Goal: Obtain resource: Download file/media

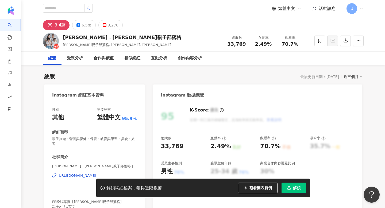
click at [362, 7] on icon at bounding box center [361, 8] width 4 height 4
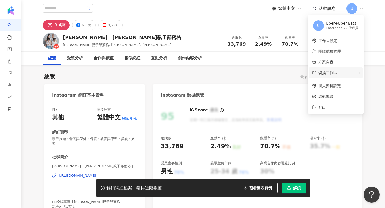
click at [356, 73] on div "切換工作區" at bounding box center [336, 72] width 54 height 11
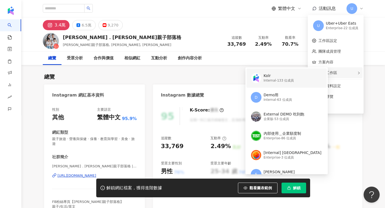
click at [278, 75] on div "Kolr" at bounding box center [278, 75] width 30 height 5
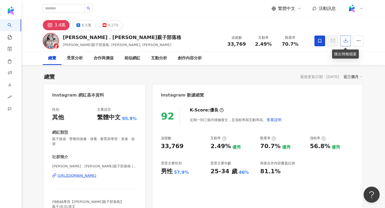
click at [348, 43] on button "button" at bounding box center [345, 41] width 11 height 11
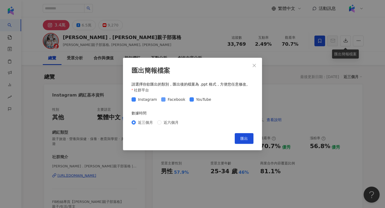
click at [170, 100] on span "Facebook" at bounding box center [176, 99] width 22 height 6
click at [194, 100] on span "YouTube" at bounding box center [204, 99] width 20 height 6
click at [245, 137] on span "匯出" at bounding box center [243, 138] width 7 height 4
